Goal: Task Accomplishment & Management: Use online tool/utility

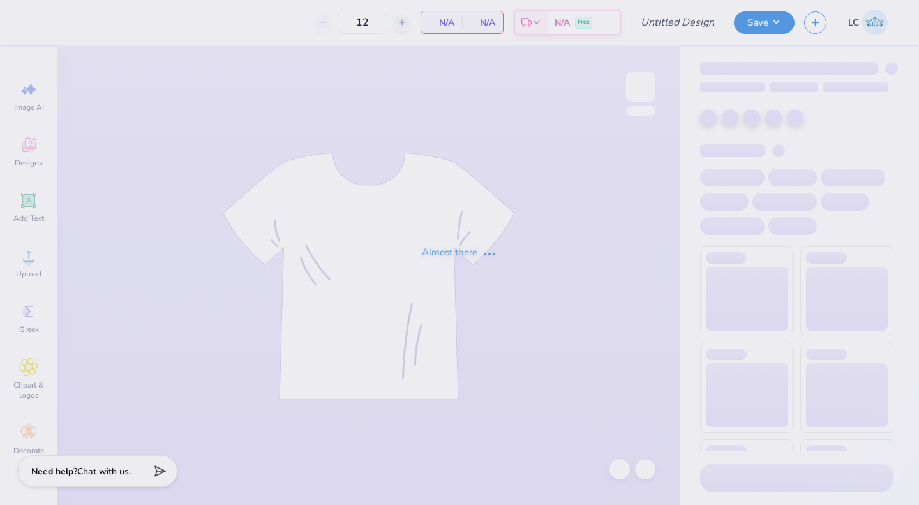
type input "tank"
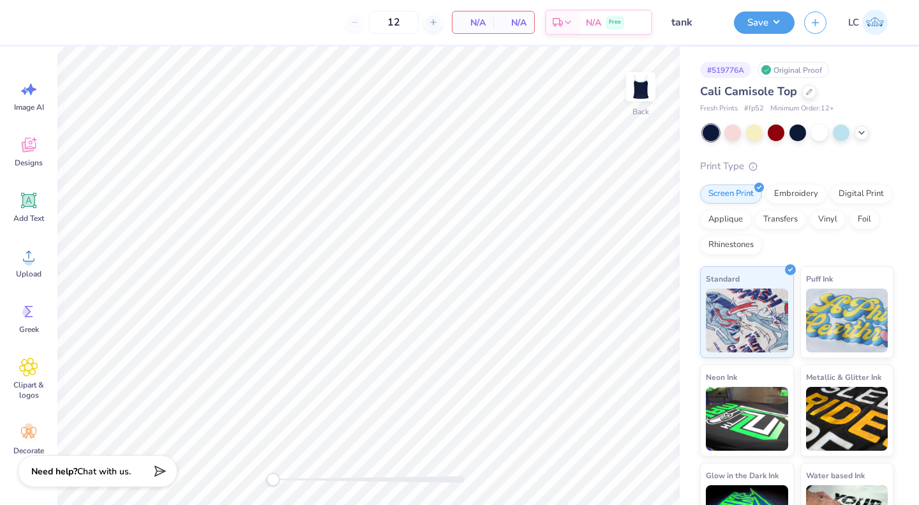
click at [410, 26] on input "12" at bounding box center [394, 22] width 50 height 23
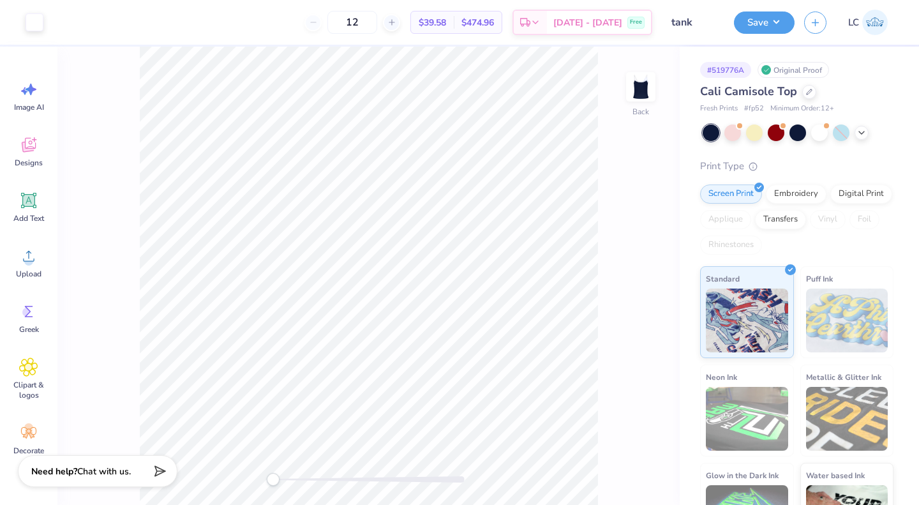
type input "1"
type input "20"
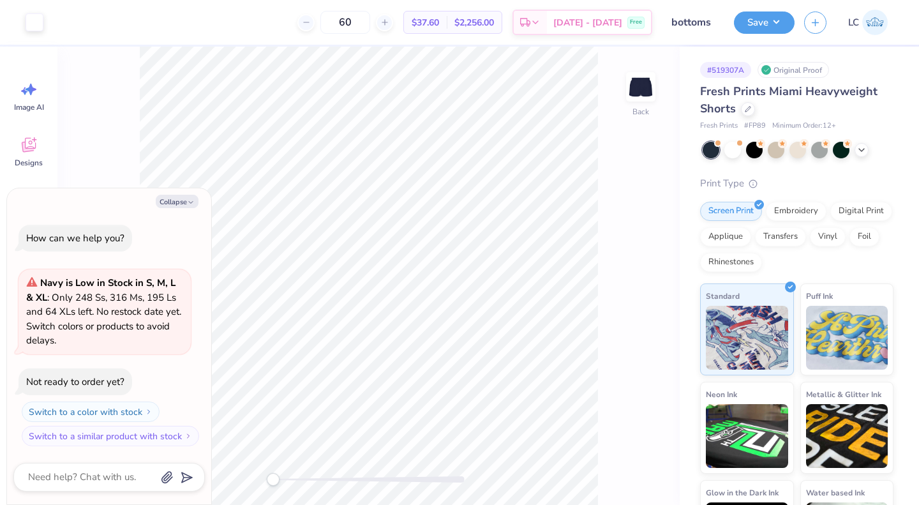
drag, startPoint x: 382, startPoint y: 19, endPoint x: 355, endPoint y: 22, distance: 26.9
click at [355, 22] on input "60" at bounding box center [345, 22] width 50 height 23
type input "2"
type textarea "x"
type input "20"
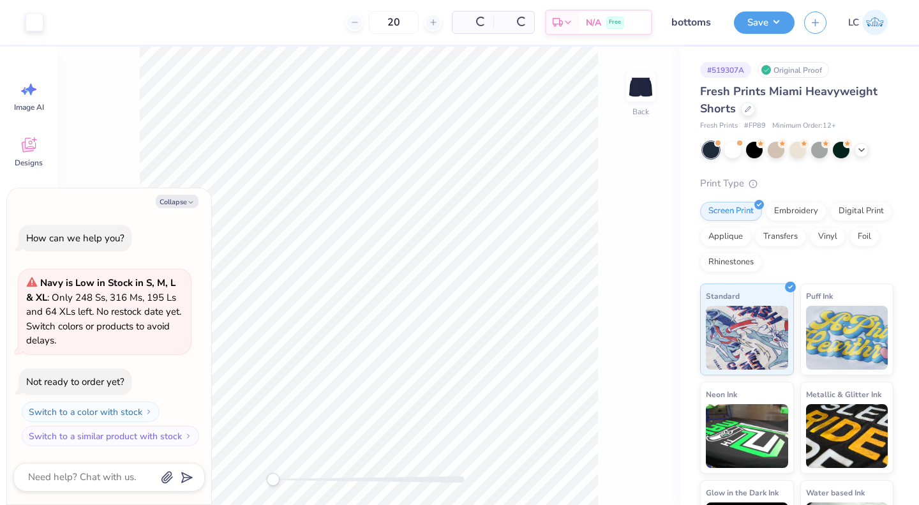
type textarea "x"
type input "20"
